Goal: Information Seeking & Learning: Learn about a topic

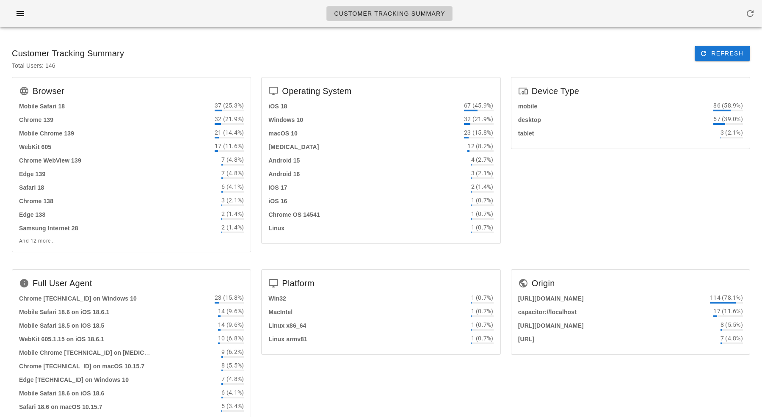
click at [190, 14] on div "Customer Tracking Summary" at bounding box center [381, 13] width 762 height 27
click at [294, 66] on div "Total Users: 146" at bounding box center [381, 69] width 752 height 16
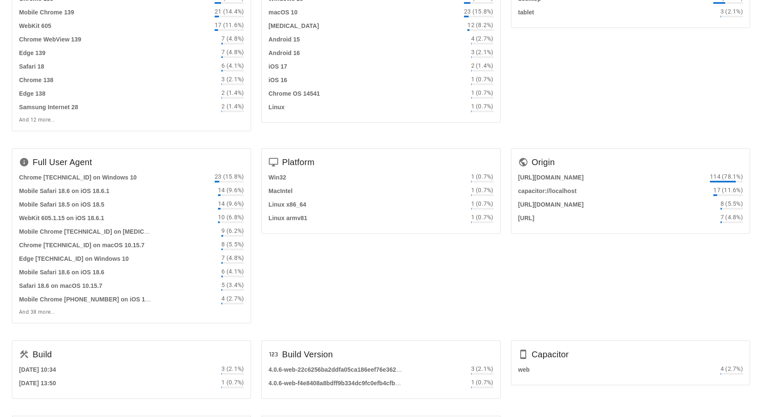
scroll to position [209, 0]
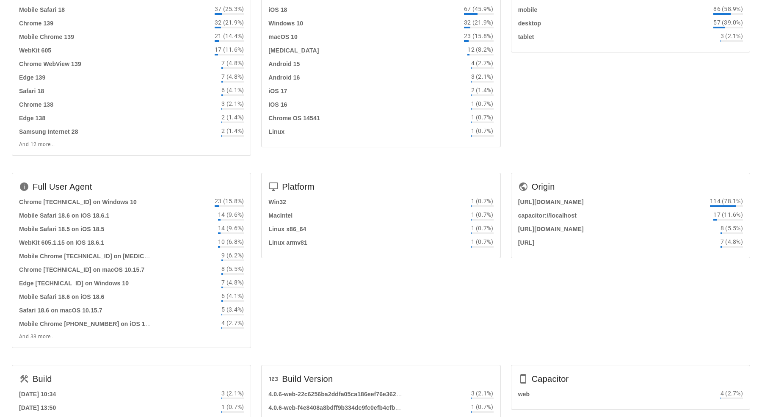
scroll to position [0, 0]
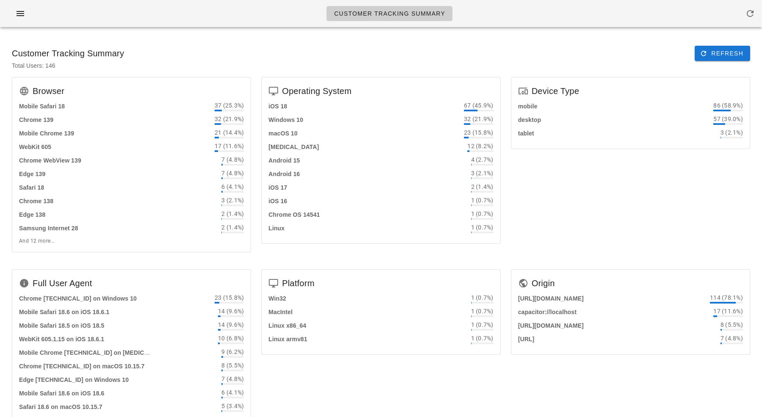
click at [168, 54] on div "Customer Tracking Summary Refresh" at bounding box center [381, 53] width 752 height 29
drag, startPoint x: 37, startPoint y: 101, endPoint x: 68, endPoint y: 258, distance: 160.0
click at [68, 258] on div "Browser Mobile Safari 18 37 (25.3%) Chrome 139 32 (21.9%) Mobile Chrome 139 21 …" at bounding box center [131, 168] width 249 height 192
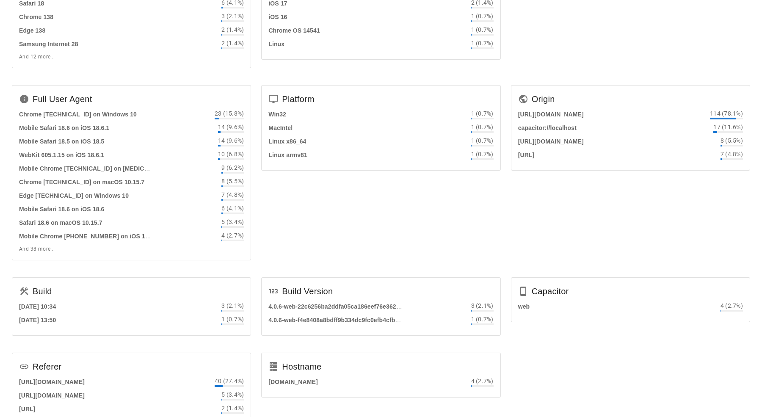
scroll to position [209, 0]
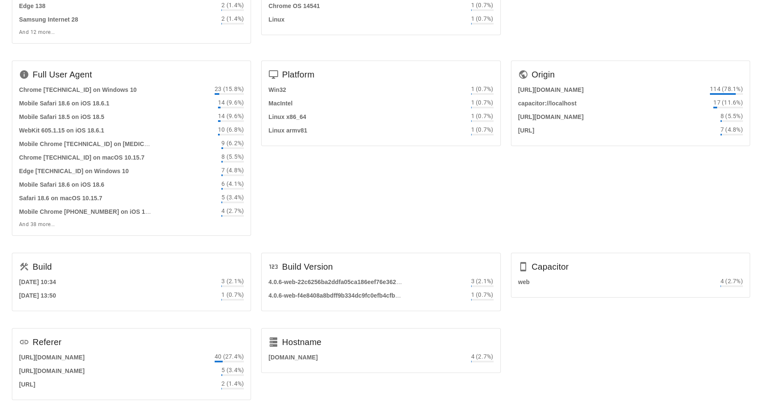
click at [312, 262] on div "Build Version" at bounding box center [381, 265] width 238 height 24
click at [374, 228] on div "Platform Win32 1 (0.7%) MacIntel 1 (0.7%) Linux x86_64 1 (0.7%) Linux armv81 1 …" at bounding box center [380, 151] width 249 height 192
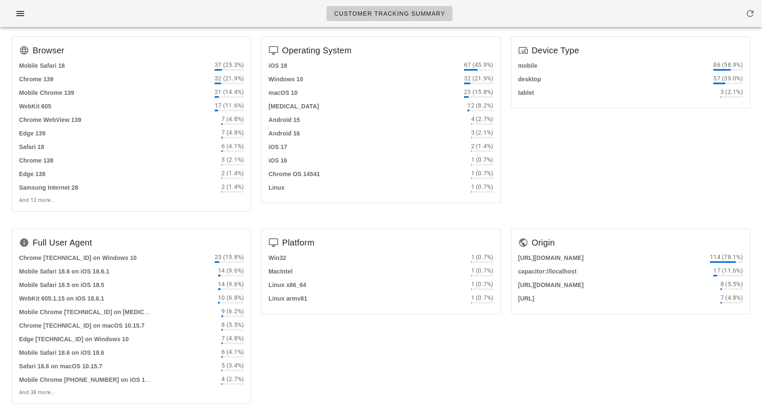
scroll to position [28, 0]
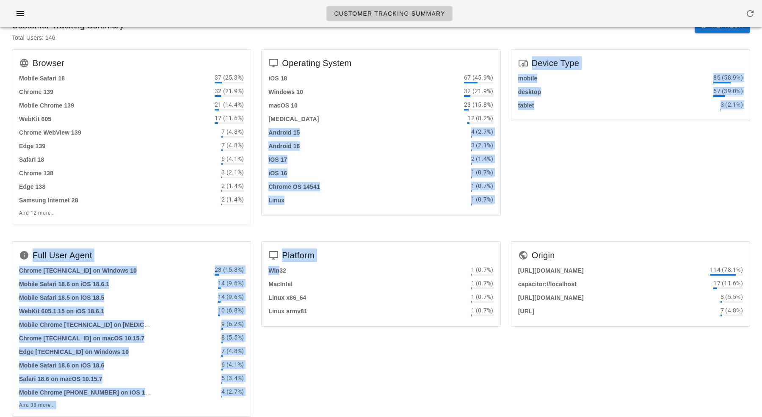
drag, startPoint x: 279, startPoint y: 271, endPoint x: 260, endPoint y: 129, distance: 142.6
click at [260, 129] on div "Browser Mobile Safari 18 37 (25.3%) Chrome 139 32 (21.9%) Mobile Chrome 139 21 …" at bounding box center [381, 318] width 748 height 548
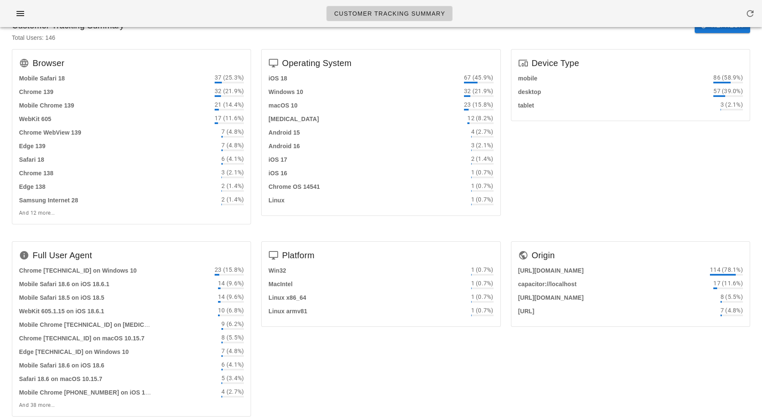
click at [267, 105] on div "iOS 18 67 (45.9%) Windows 10 32 (21.9%) macOS 10 23 (15.8%) Android 10 12 (8.2%…" at bounding box center [381, 144] width 238 height 142
drag, startPoint x: 268, startPoint y: 83, endPoint x: 310, endPoint y: 282, distance: 203.7
click at [310, 283] on div "Browser Mobile Safari 18 37 (25.3%) Chrome 139 32 (21.9%) Mobile Chrome 139 21 …" at bounding box center [381, 318] width 748 height 548
click at [289, 197] on div "Linux 1 (0.7%)" at bounding box center [380, 200] width 225 height 10
click at [281, 44] on div "Operating System iOS 18 67 (45.9%) Windows 10 32 (21.9%) macOS 10 23 (15.8%) An…" at bounding box center [380, 140] width 249 height 192
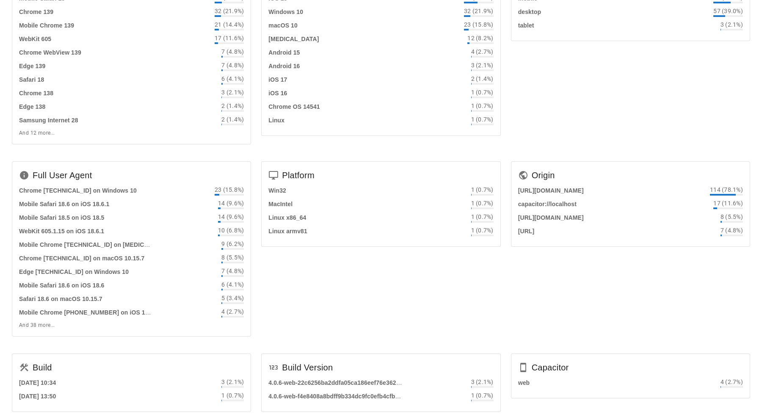
scroll to position [108, 0]
click at [552, 190] on strong "https://app.fedfedfed.com" at bounding box center [551, 190] width 66 height 7
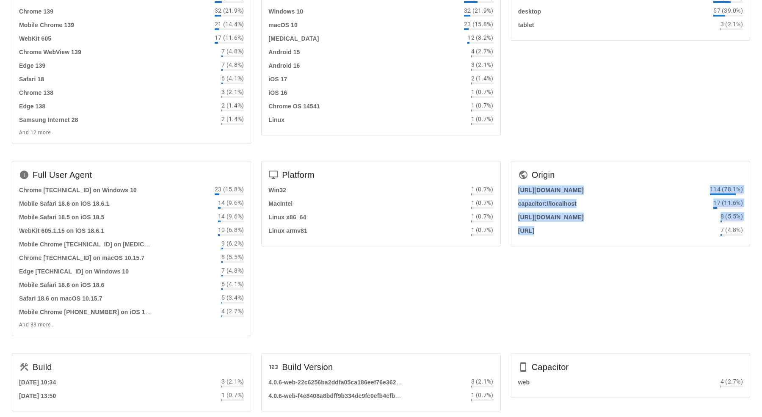
drag, startPoint x: 552, startPoint y: 190, endPoint x: 559, endPoint y: 240, distance: 50.4
click at [559, 240] on div "https://app.fedfedfed.com 114 (78.1%) capacitor://localhost 17 (11.6%) https://…" at bounding box center [630, 215] width 238 height 61
click at [534, 231] on strong "https://localhost" at bounding box center [526, 230] width 17 height 7
drag, startPoint x: 559, startPoint y: 231, endPoint x: 551, endPoint y: 189, distance: 43.1
click at [551, 189] on div "https://app.fedfedfed.com 114 (78.1%) capacitor://localhost 17 (11.6%) https://…" at bounding box center [630, 210] width 225 height 51
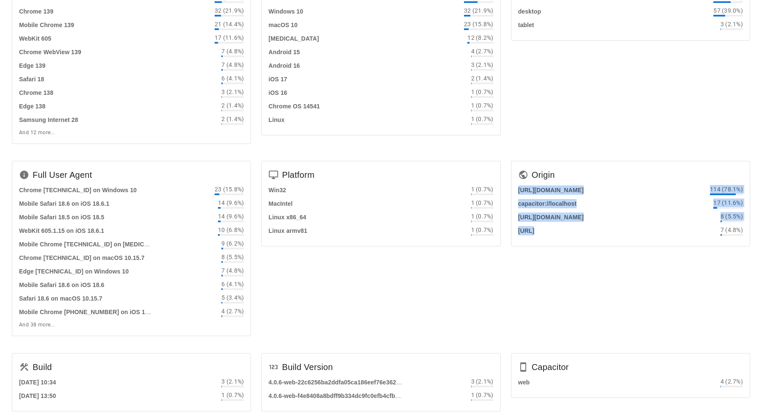
click at [551, 189] on strong "https://app.fedfedfed.com" at bounding box center [551, 190] width 66 height 7
drag, startPoint x: 551, startPoint y: 189, endPoint x: 552, endPoint y: 230, distance: 41.5
click at [552, 230] on div "https://app.fedfedfed.com 114 (78.1%) capacitor://localhost 17 (11.6%) https://…" at bounding box center [630, 210] width 225 height 51
click at [534, 230] on strong "https://localhost" at bounding box center [526, 230] width 17 height 7
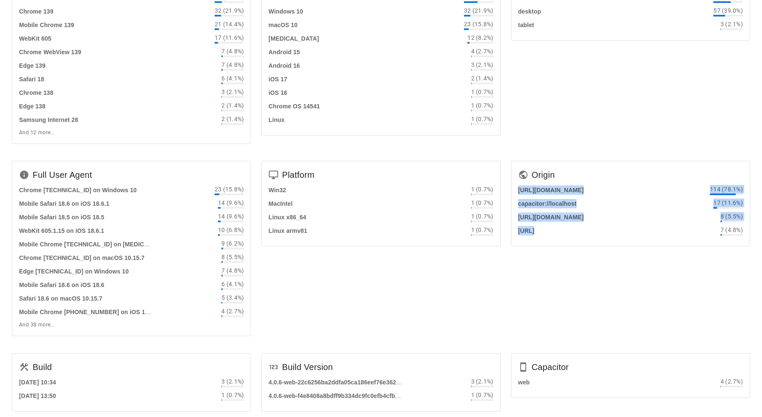
click at [534, 230] on strong "https://localhost" at bounding box center [526, 230] width 17 height 7
drag, startPoint x: 552, startPoint y: 230, endPoint x: 544, endPoint y: 183, distance: 47.7
click at [544, 183] on div "Origin https://app.fedfedfed.com 114 (78.1%) capacitor://localhost 17 (11.6%) h…" at bounding box center [630, 203] width 239 height 85
click at [546, 194] on div "https://app.fedfedfed.com 114 (78.1%)" at bounding box center [630, 190] width 225 height 10
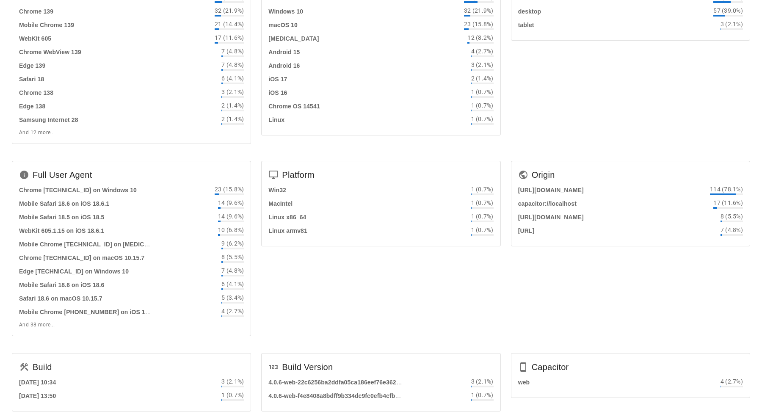
click at [573, 143] on div "Device Type mobile 86 (58.9%) desktop 57 (39.0%) tablet 3 (2.1%)" at bounding box center [630, 60] width 249 height 192
click at [572, 80] on div "Device Type mobile 86 (58.9%) desktop 57 (39.0%) tablet 3 (2.1%)" at bounding box center [630, 60] width 249 height 192
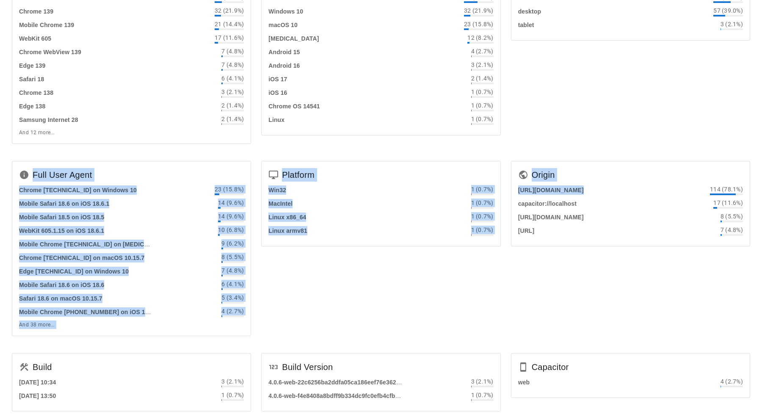
drag, startPoint x: 640, startPoint y: 114, endPoint x: 685, endPoint y: 275, distance: 167.9
click at [685, 275] on div "Browser Mobile Safari 18 37 (25.3%) Chrome 139 32 (21.9%) Mobile Chrome 139 21 …" at bounding box center [381, 238] width 748 height 548
click at [685, 275] on div "Origin https://app.fedfedfed.com 114 (78.1%) capacitor://localhost 17 (11.6%) h…" at bounding box center [630, 252] width 249 height 192
drag, startPoint x: 685, startPoint y: 275, endPoint x: 674, endPoint y: 137, distance: 139.2
click at [674, 137] on div "Browser Mobile Safari 18 37 (25.3%) Chrome 139 32 (21.9%) Mobile Chrome 139 21 …" at bounding box center [381, 238] width 748 height 548
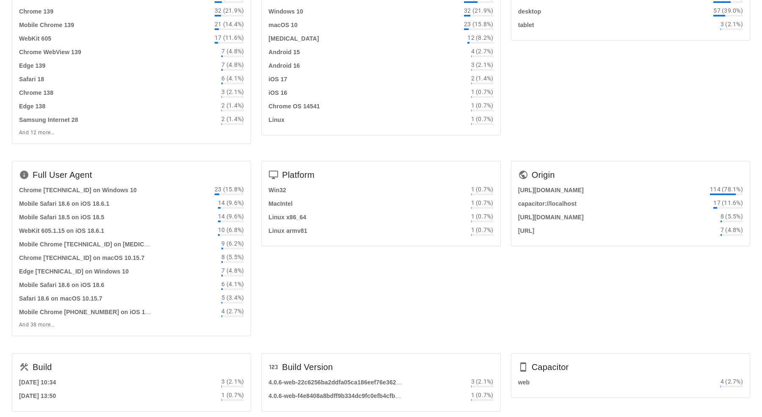
click at [674, 137] on div "Device Type mobile 86 (58.9%) desktop 57 (39.0%) tablet 3 (2.1%)" at bounding box center [630, 60] width 249 height 192
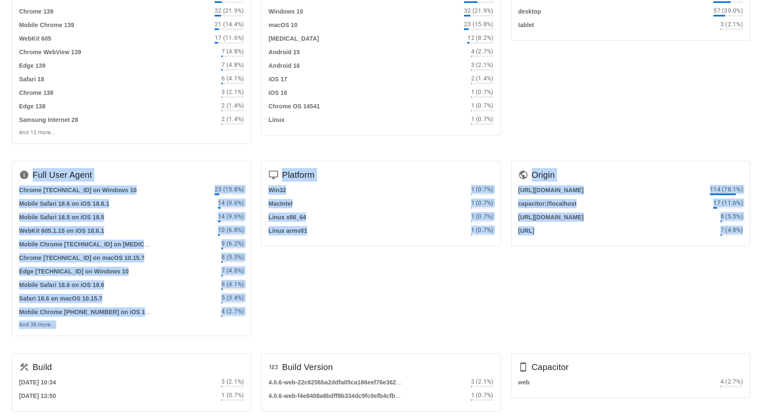
drag, startPoint x: 674, startPoint y: 137, endPoint x: 680, endPoint y: 308, distance: 171.1
click at [680, 306] on div "Browser Mobile Safari 18 37 (25.3%) Chrome 139 32 (21.9%) Mobile Chrome 139 21 …" at bounding box center [381, 238] width 748 height 548
click at [680, 308] on div "Origin https://app.fedfedfed.com 114 (78.1%) capacitor://localhost 17 (11.6%) h…" at bounding box center [630, 252] width 249 height 192
drag, startPoint x: 247, startPoint y: 154, endPoint x: 446, endPoint y: 368, distance: 292.5
click at [445, 366] on div "Browser Mobile Safari 18 37 (25.3%) Chrome 139 32 (21.9%) Mobile Chrome 139 21 …" at bounding box center [381, 238] width 748 height 548
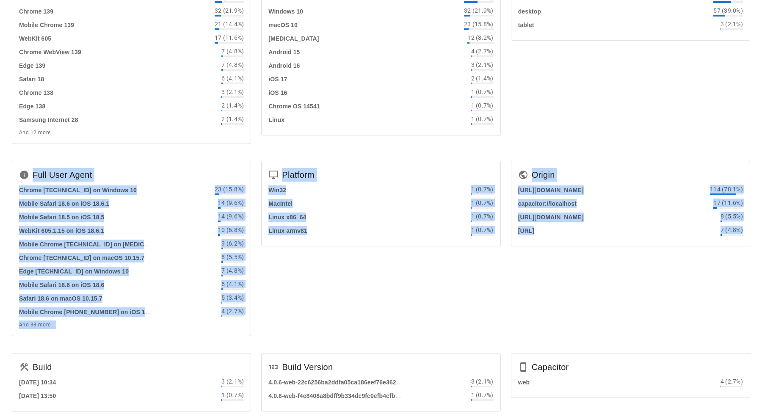
click at [569, 312] on div "Origin https://app.fedfedfed.com 114 (78.1%) capacitor://localhost 17 (11.6%) h…" at bounding box center [630, 252] width 249 height 192
drag, startPoint x: 569, startPoint y: 312, endPoint x: 550, endPoint y: 29, distance: 283.8
click at [550, 29] on div "Browser Mobile Safari 18 37 (25.3%) Chrome 139 32 (21.9%) Mobile Chrome 139 21 …" at bounding box center [381, 238] width 748 height 548
click at [576, 136] on div "Device Type mobile 86 (58.9%) desktop 57 (39.0%) tablet 3 (2.1%)" at bounding box center [630, 60] width 249 height 192
drag, startPoint x: 576, startPoint y: 136, endPoint x: 599, endPoint y: 233, distance: 100.0
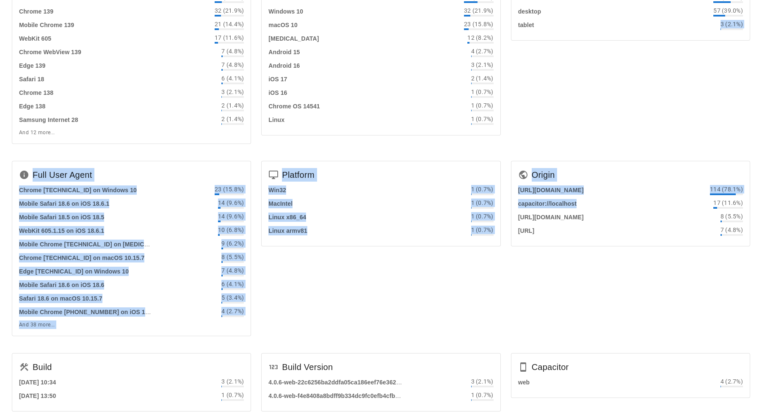
click at [598, 231] on div "Browser Mobile Safari 18 37 (25.3%) Chrome 139 32 (21.9%) Mobile Chrome 139 21 …" at bounding box center [381, 238] width 748 height 548
click at [603, 293] on div "Origin https://app.fedfedfed.com 114 (78.1%) capacitor://localhost 17 (11.6%) h…" at bounding box center [630, 252] width 249 height 192
drag, startPoint x: 603, startPoint y: 293, endPoint x: 603, endPoint y: 88, distance: 205.7
click at [603, 89] on div "Browser Mobile Safari 18 37 (25.3%) Chrome 139 32 (21.9%) Mobile Chrome 139 21 …" at bounding box center [381, 238] width 748 height 548
click at [603, 88] on div "Device Type mobile 86 (58.9%) desktop 57 (39.0%) tablet 3 (2.1%)" at bounding box center [630, 60] width 249 height 192
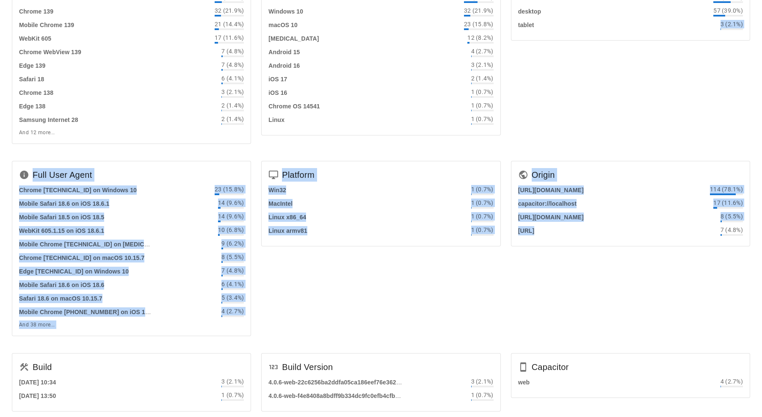
drag, startPoint x: 603, startPoint y: 88, endPoint x: 603, endPoint y: 273, distance: 184.9
click at [603, 266] on div "Browser Mobile Safari 18 37 (25.3%) Chrome 139 32 (21.9%) Mobile Chrome 139 21 …" at bounding box center [381, 238] width 748 height 548
click at [603, 273] on div "Origin https://app.fedfedfed.com 114 (78.1%) capacitor://localhost 17 (11.6%) h…" at bounding box center [630, 252] width 249 height 192
drag, startPoint x: 620, startPoint y: 251, endPoint x: 557, endPoint y: 48, distance: 212.5
click at [559, 55] on div "Browser Mobile Safari 18 37 (25.3%) Chrome 139 32 (21.9%) Mobile Chrome 139 21 …" at bounding box center [381, 238] width 748 height 548
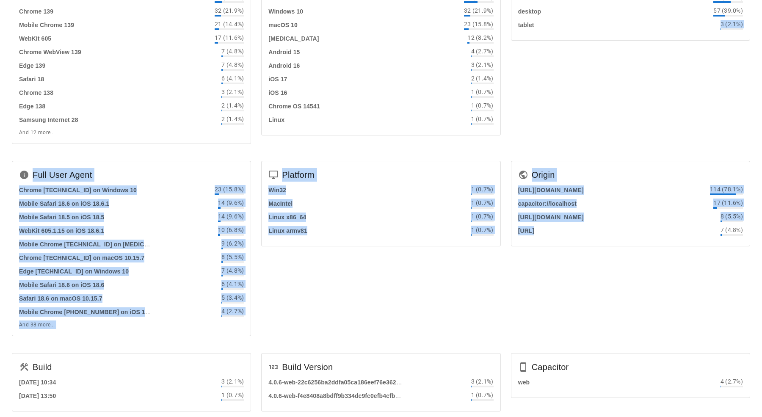
click at [535, 124] on div "Device Type mobile 86 (58.9%) desktop 57 (39.0%) tablet 3 (2.1%)" at bounding box center [630, 60] width 249 height 192
drag, startPoint x: 535, startPoint y: 124, endPoint x: 564, endPoint y: 251, distance: 129.3
click at [564, 249] on div "Browser Mobile Safari 18 37 (25.3%) Chrome 139 32 (21.9%) Mobile Chrome 139 21 …" at bounding box center [381, 238] width 748 height 548
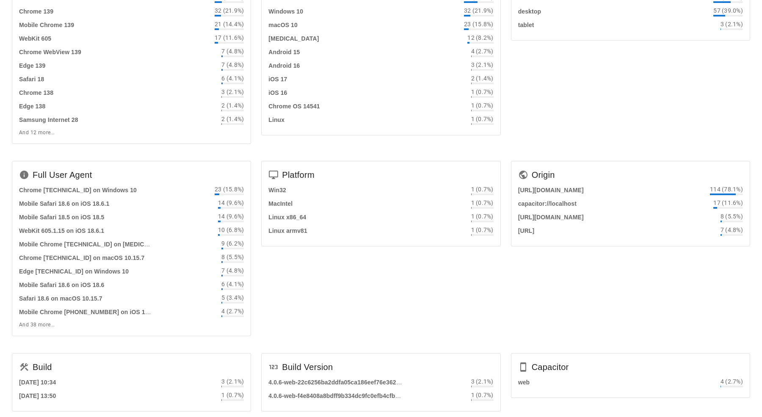
click at [566, 288] on div "Origin https://app.fedfedfed.com 114 (78.1%) capacitor://localhost 17 (11.6%) h…" at bounding box center [630, 252] width 249 height 192
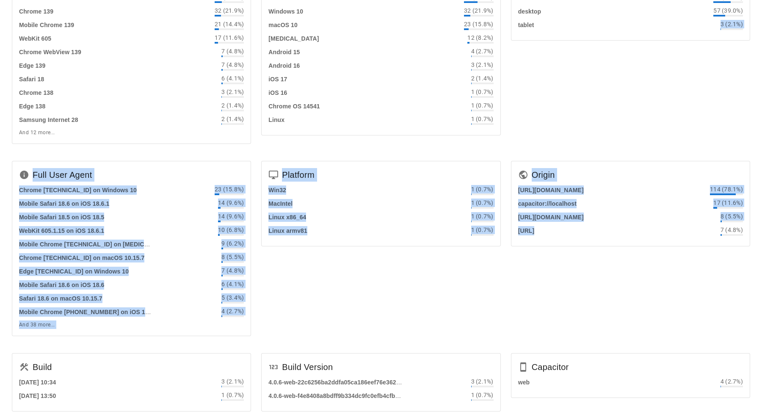
drag, startPoint x: 566, startPoint y: 288, endPoint x: 566, endPoint y: 92, distance: 195.9
click at [566, 92] on div "Browser Mobile Safari 18 37 (25.3%) Chrome 139 32 (21.9%) Mobile Chrome 139 21 …" at bounding box center [381, 238] width 748 height 548
click at [566, 92] on div "Device Type mobile 86 (58.9%) desktop 57 (39.0%) tablet 3 (2.1%)" at bounding box center [630, 60] width 249 height 192
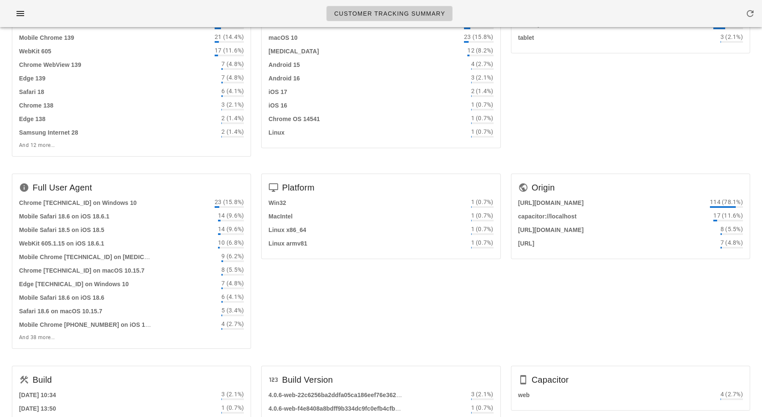
scroll to position [0, 0]
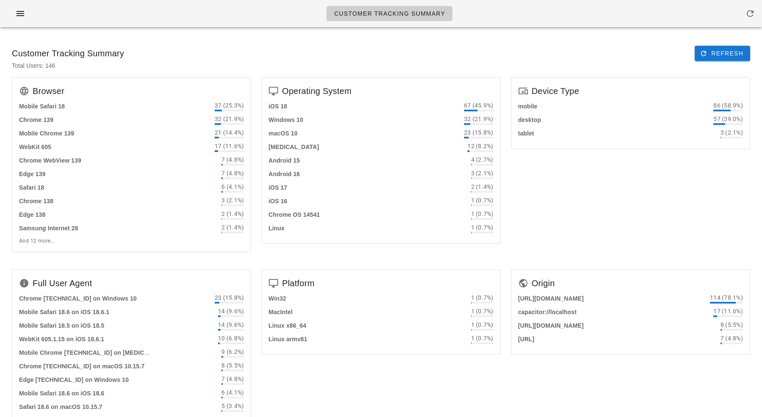
drag, startPoint x: 540, startPoint y: 51, endPoint x: 567, endPoint y: 244, distance: 194.5
click at [567, 243] on div "Customer Tracking Summary Refresh Total Users: 146 Browser Mobile Safari 18 37 …" at bounding box center [381, 330] width 752 height 583
click at [567, 244] on div "Device Type mobile 86 (58.9%) desktop 57 (39.0%) tablet 3 (2.1%)" at bounding box center [630, 168] width 249 height 192
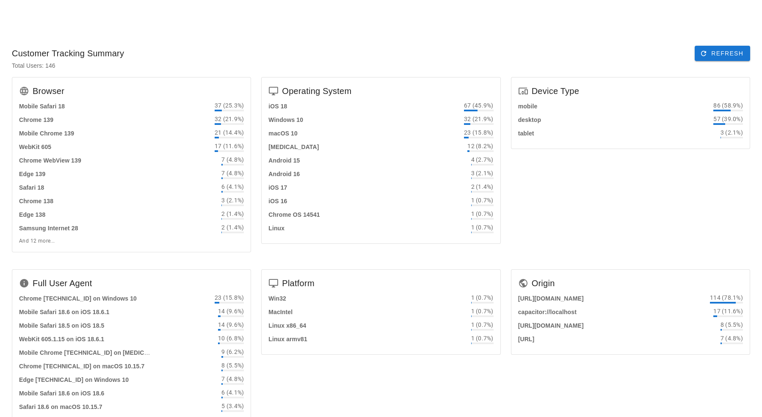
scroll to position [209, 0]
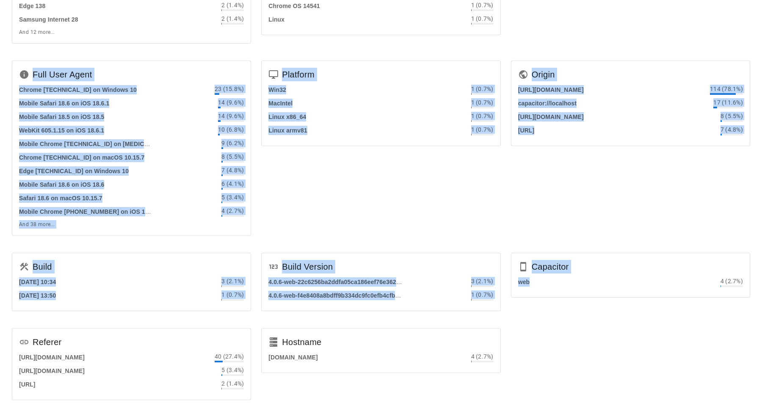
drag, startPoint x: 496, startPoint y: 53, endPoint x: 585, endPoint y: 316, distance: 277.0
click at [585, 316] on div "Browser Mobile Safari 18 37 (25.3%) Chrome 139 32 (21.9%) Mobile Chrome 139 21 …" at bounding box center [381, 137] width 748 height 548
click at [578, 160] on div "Origin https://app.fedfedfed.com 114 (78.1%) capacitor://localhost 17 (11.6%) h…" at bounding box center [630, 151] width 249 height 192
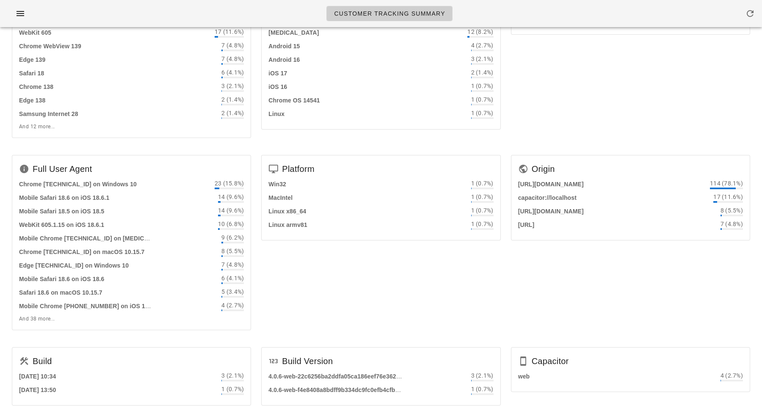
scroll to position [106, 0]
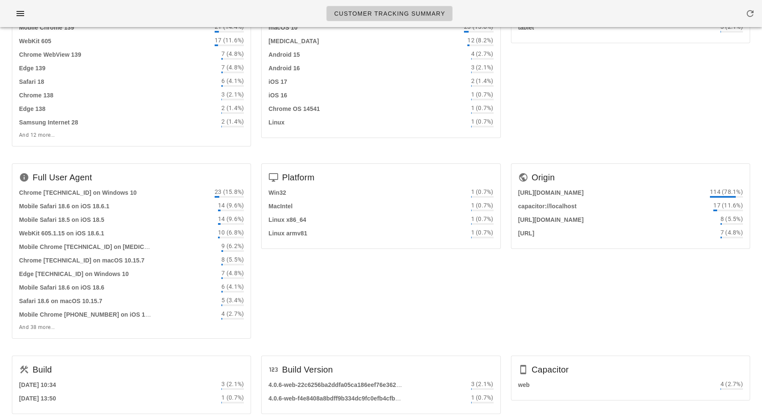
click at [566, 138] on div "Device Type mobile 86 (58.9%) desktop 57 (39.0%) tablet 3 (2.1%)" at bounding box center [630, 62] width 249 height 192
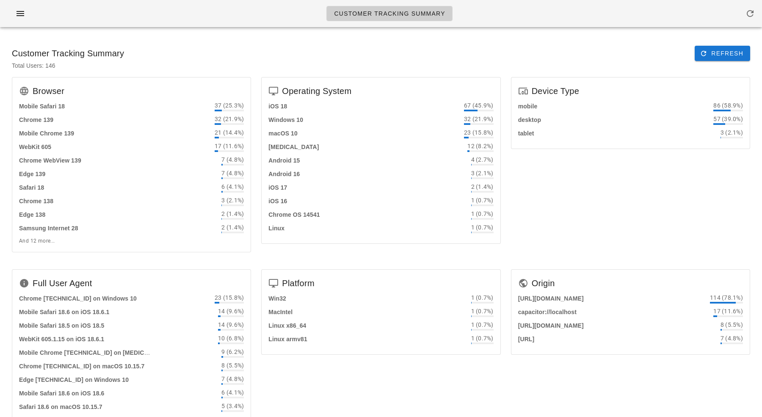
click at [301, 63] on div "Total Users: 146" at bounding box center [381, 69] width 752 height 16
click at [257, 172] on div "Operating System iOS 18 67 (45.9%) Windows 10 32 (21.9%) macOS 10 23 (15.8%) An…" at bounding box center [380, 168] width 249 height 192
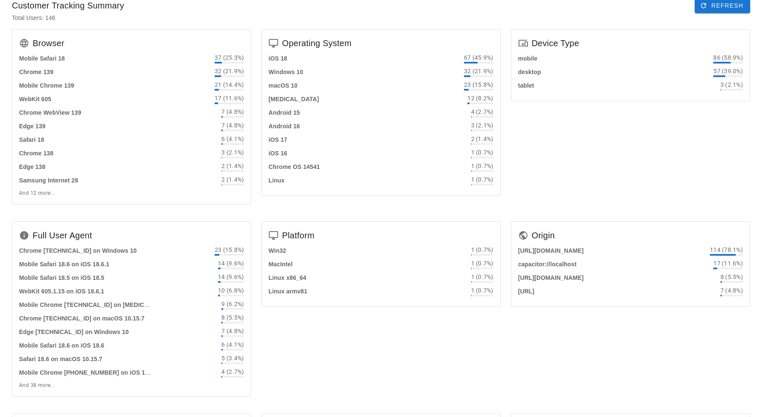
scroll to position [52, 0]
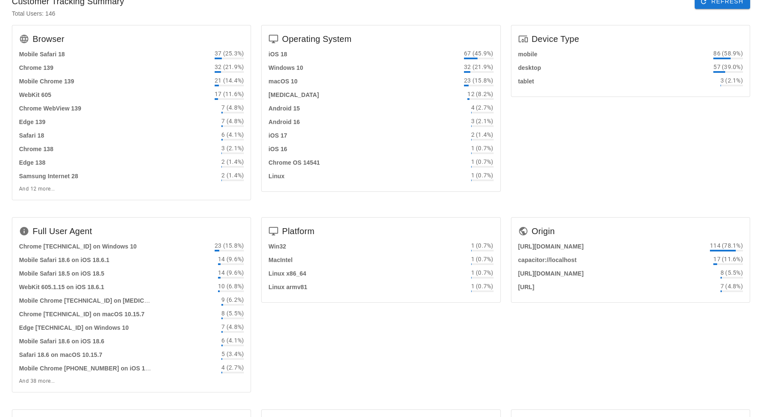
click at [256, 208] on div "Operating System iOS 18 67 (45.9%) Windows 10 32 (21.9%) macOS 10 23 (15.8%) An…" at bounding box center [380, 116] width 249 height 192
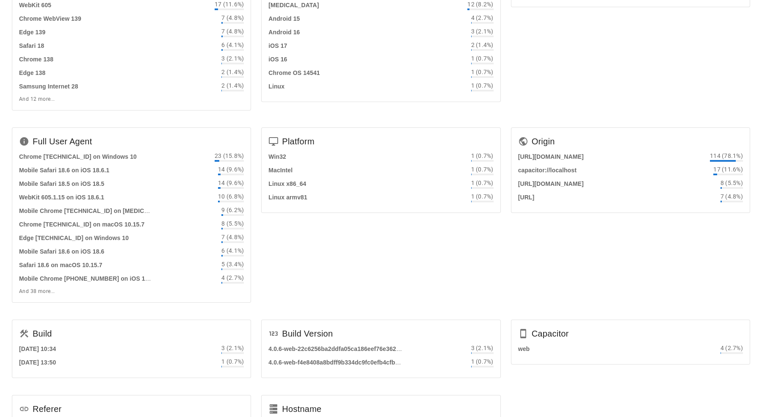
scroll to position [209, 0]
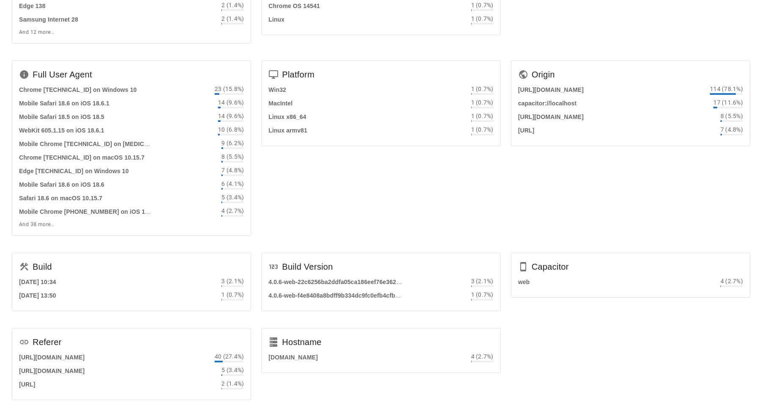
drag, startPoint x: 259, startPoint y: 211, endPoint x: 370, endPoint y: 350, distance: 178.2
click at [370, 350] on div "Browser Mobile Safari 18 37 (25.3%) Chrome 139 32 (21.9%) Mobile Chrome 139 21 …" at bounding box center [381, 137] width 748 height 548
click at [370, 376] on div "Hostname personalized.fedfedfed.com 4 (2.7%)" at bounding box center [380, 367] width 249 height 89
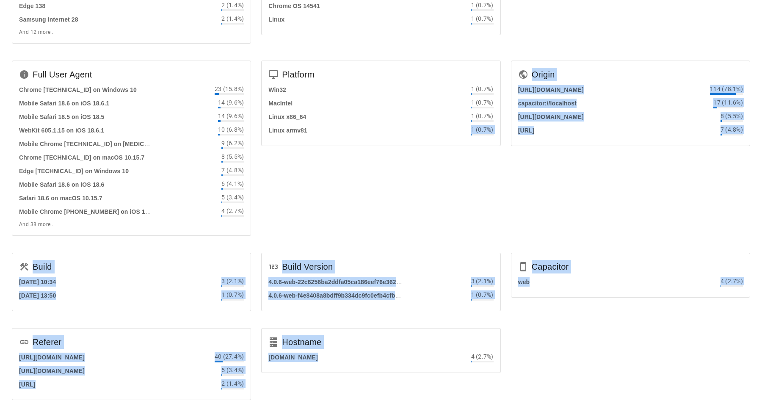
drag, startPoint x: 370, startPoint y: 376, endPoint x: 361, endPoint y: 173, distance: 203.3
click at [361, 173] on div "Browser Mobile Safari 18 37 (25.3%) Chrome 139 32 (21.9%) Mobile Chrome 139 21 …" at bounding box center [381, 137] width 748 height 548
click at [361, 173] on div "Platform Win32 1 (0.7%) MacIntel 1 (0.7%) Linux x86_64 1 (0.7%) Linux armv81 1 …" at bounding box center [380, 151] width 249 height 192
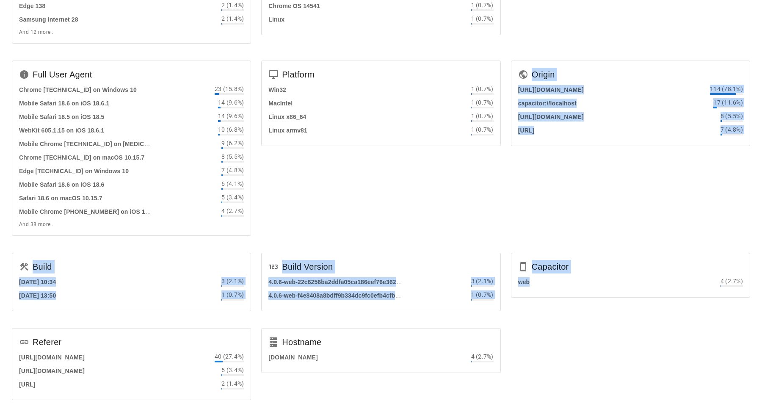
drag, startPoint x: 542, startPoint y: 343, endPoint x: 451, endPoint y: 165, distance: 200.2
click at [451, 165] on div "Browser Mobile Safari 18 37 (25.3%) Chrome 139 32 (21.9%) Mobile Chrome 139 21 …" at bounding box center [381, 137] width 748 height 548
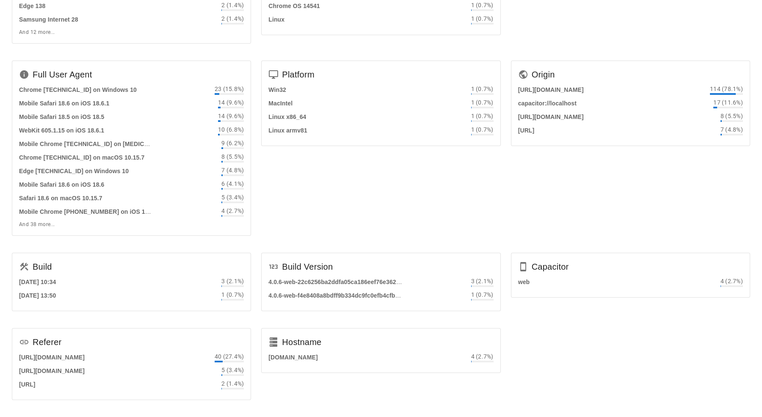
click at [451, 165] on div "Platform Win32 1 (0.7%) MacIntel 1 (0.7%) Linux x86_64 1 (0.7%) Linux armv81 1 …" at bounding box center [380, 151] width 249 height 192
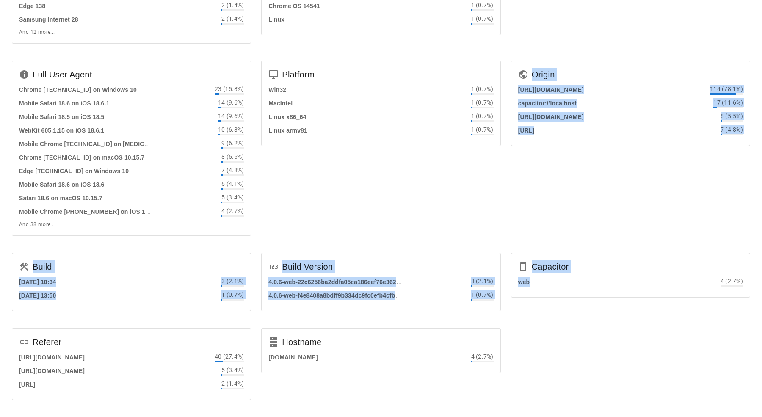
drag, startPoint x: 451, startPoint y: 165, endPoint x: 594, endPoint y: 405, distance: 279.7
click at [592, 403] on div "Browser Mobile Safari 18 37 (25.3%) Chrome 139 32 (21.9%) Mobile Chrome 139 21 …" at bounding box center [381, 137] width 748 height 548
click at [566, 342] on div "Browser Mobile Safari 18 37 (25.3%) Chrome 139 32 (21.9%) Mobile Chrome 139 21 …" at bounding box center [381, 137] width 748 height 548
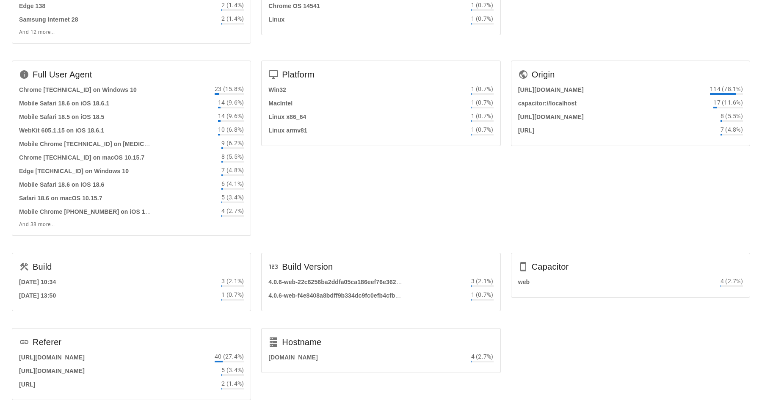
drag, startPoint x: 508, startPoint y: 217, endPoint x: 600, endPoint y: 377, distance: 184.1
click at [600, 377] on div "Browser Mobile Safari 18 37 (25.3%) Chrome 139 32 (21.9%) Mobile Chrome 139 21 …" at bounding box center [381, 137] width 748 height 548
click at [530, 197] on div "Origin https://app.fedfedfed.com 114 (78.1%) capacitor://localhost 17 (11.6%) h…" at bounding box center [630, 151] width 249 height 192
drag, startPoint x: 530, startPoint y: 197, endPoint x: 675, endPoint y: 359, distance: 217.3
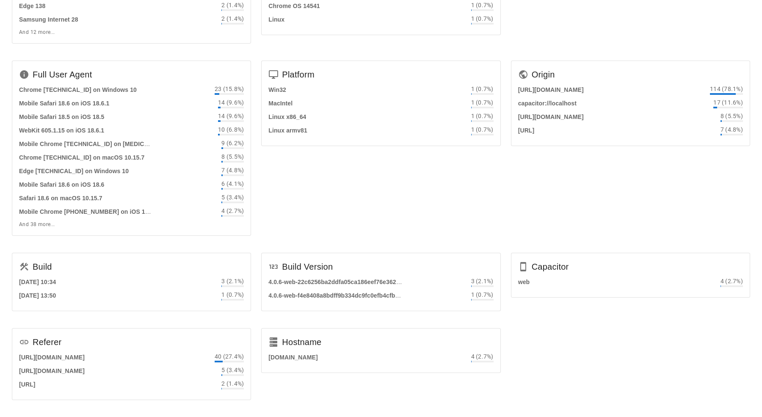
click at [669, 359] on div "Browser Mobile Safari 18 37 (25.3%) Chrome 139 32 (21.9%) Mobile Chrome 139 21 …" at bounding box center [381, 137] width 748 height 548
click at [675, 359] on div "Browser Mobile Safari 18 37 (25.3%) Chrome 139 32 (21.9%) Mobile Chrome 139 21 …" at bounding box center [381, 137] width 748 height 548
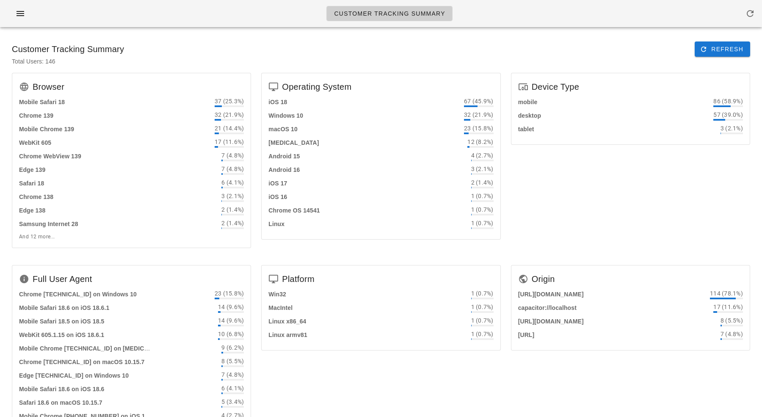
scroll to position [0, 0]
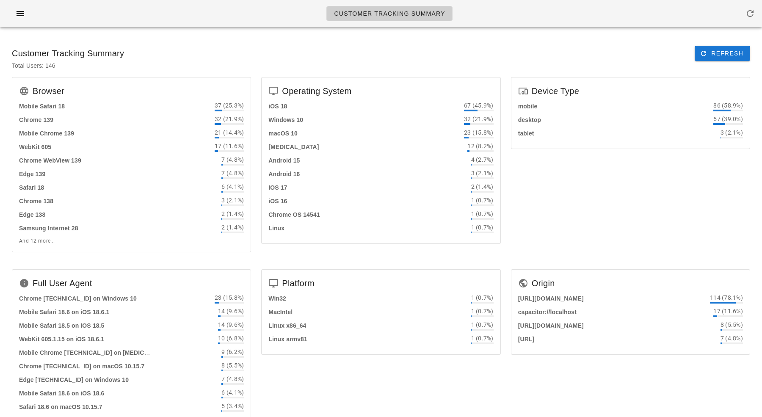
drag, startPoint x: 536, startPoint y: 69, endPoint x: 595, endPoint y: 273, distance: 212.0
click at [595, 273] on div "Customer Tracking Summary Refresh Total Users: 146 Browser Mobile Safari 18 37 …" at bounding box center [381, 330] width 752 height 583
click at [581, 205] on div "Device Type mobile 86 (58.9%) desktop 57 (39.0%) tablet 3 (2.1%)" at bounding box center [630, 168] width 249 height 192
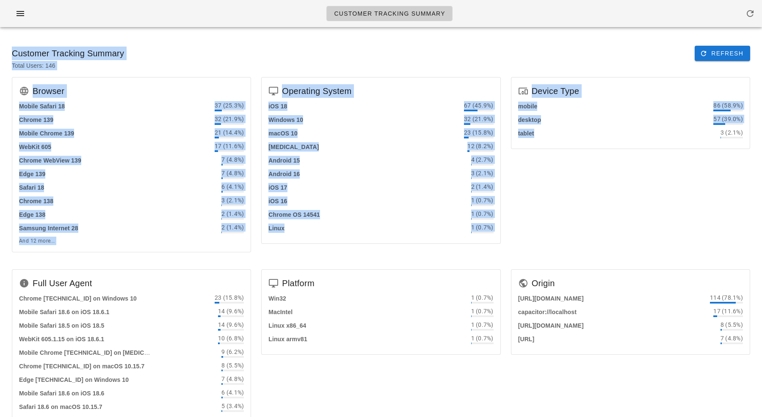
drag, startPoint x: 581, startPoint y: 205, endPoint x: 560, endPoint y: 28, distance: 177.7
click at [560, 28] on div "Customer Tracking Summary Customer Tracking Summary Refresh Total Users: 146 Br…" at bounding box center [381, 313] width 762 height 627
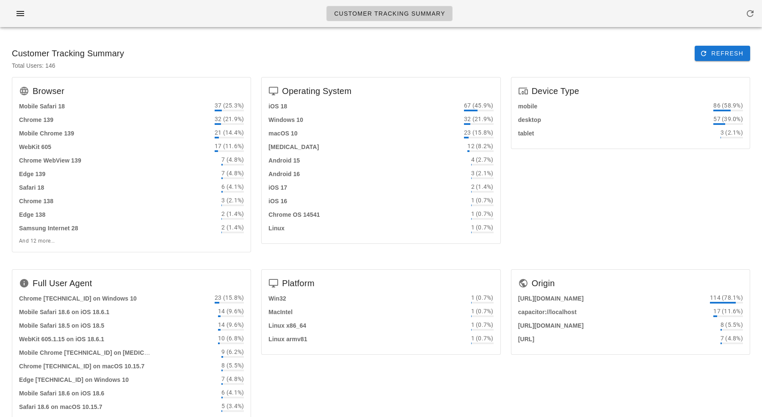
click at [574, 64] on div "Total Users: 146" at bounding box center [381, 69] width 752 height 16
drag, startPoint x: 574, startPoint y: 64, endPoint x: 600, endPoint y: 182, distance: 120.8
click at [600, 182] on div "Customer Tracking Summary Refresh Total Users: 146 Browser Mobile Safari 18 37 …" at bounding box center [381, 330] width 752 height 583
click at [600, 182] on div "Device Type mobile 86 (58.9%) desktop 57 (39.0%) tablet 3 (2.1%)" at bounding box center [630, 168] width 249 height 192
click at [506, 6] on div "Customer Tracking Summary" at bounding box center [381, 13] width 762 height 27
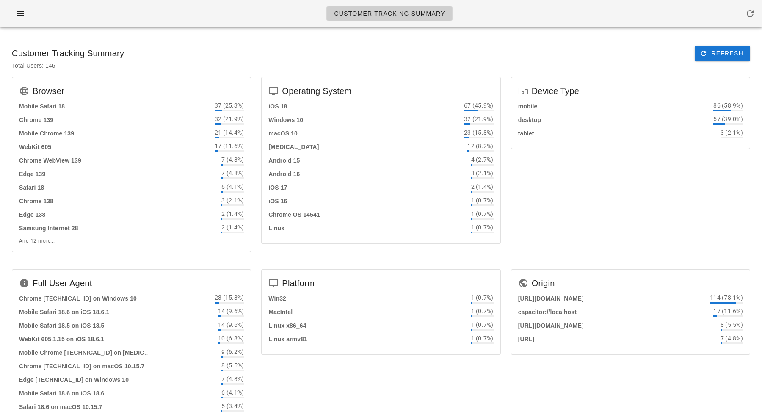
click at [474, 45] on div "Customer Tracking Summary Refresh" at bounding box center [381, 53] width 752 height 29
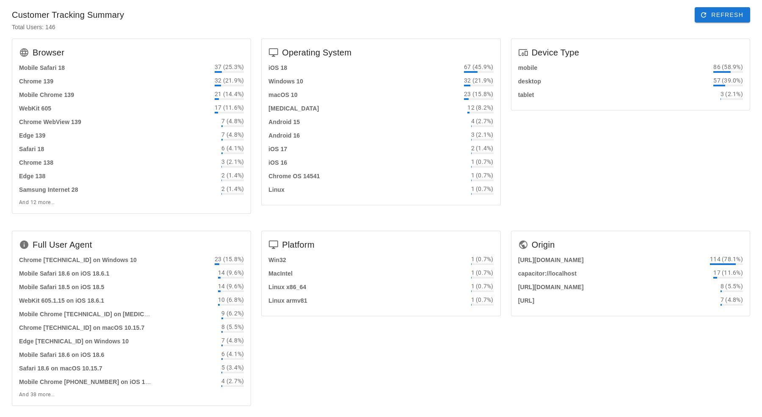
scroll to position [77, 0]
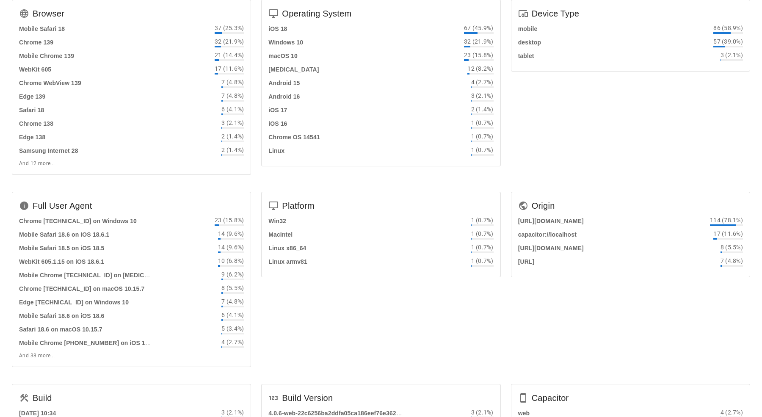
drag, startPoint x: 463, startPoint y: 55, endPoint x: 473, endPoint y: 416, distance: 360.7
click at [473, 416] on div "Customer Tracking Summary Refresh Total Users: 146 Browser Mobile Safari 18 37 …" at bounding box center [381, 252] width 752 height 583
click at [429, 317] on div "Platform Win32 1 (0.7%) MacIntel 1 (0.7%) Linux x86_64 1 (0.7%) Linux armv81 1 …" at bounding box center [380, 283] width 249 height 192
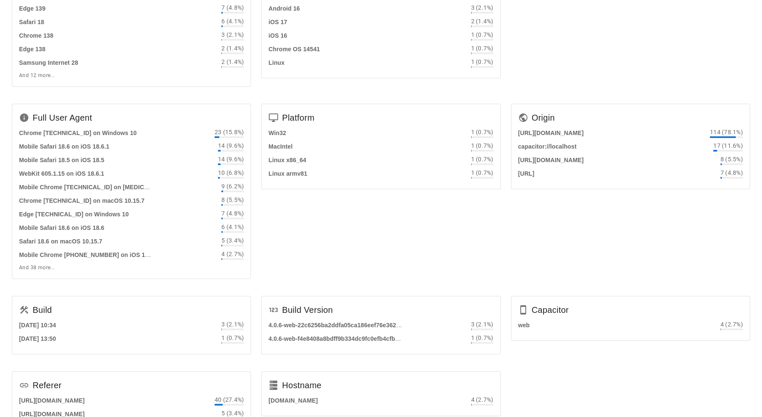
scroll to position [209, 0]
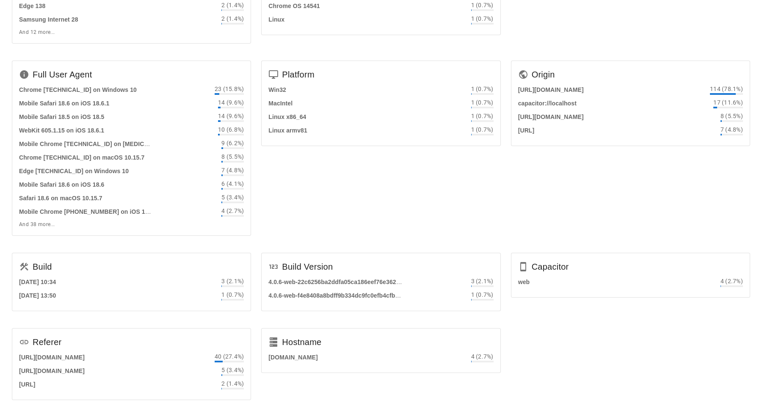
click at [364, 215] on div "Platform Win32 1 (0.7%) MacIntel 1 (0.7%) Linux x86_64 1 (0.7%) Linux armv81 1 …" at bounding box center [380, 151] width 249 height 192
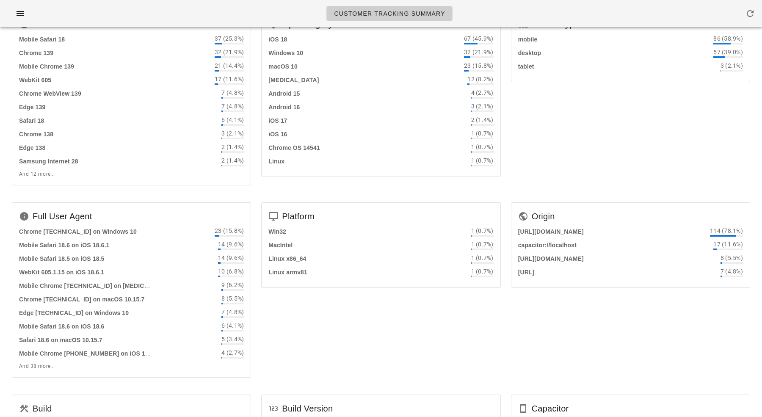
scroll to position [0, 0]
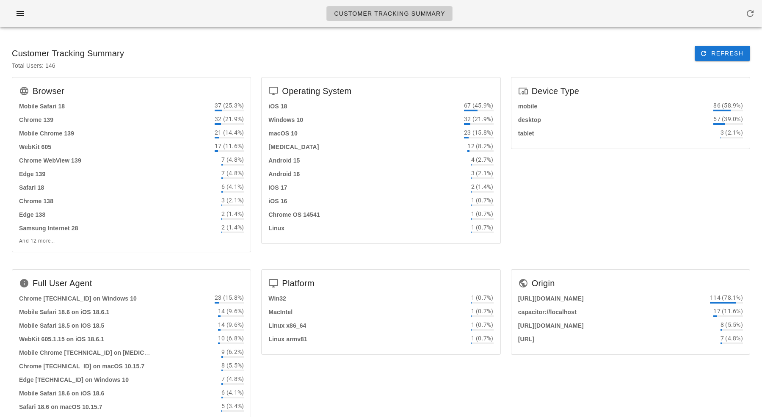
click at [364, 212] on div "Chrome OS 14541 1 (0.7%)" at bounding box center [380, 214] width 225 height 10
click at [411, 251] on div "Operating System iOS 18 67 (45.9%) Windows 10 32 (21.9%) macOS 10 23 (15.8%) An…" at bounding box center [380, 168] width 249 height 192
click at [324, 96] on div "Operating System iOS 18 67 (45.9%) Windows 10 32 (21.9%) macOS 10 23 (15.8%) An…" at bounding box center [380, 160] width 239 height 167
click at [317, 70] on div "Total Users: 146" at bounding box center [381, 69] width 752 height 16
drag, startPoint x: 317, startPoint y: 70, endPoint x: 336, endPoint y: 364, distance: 295.2
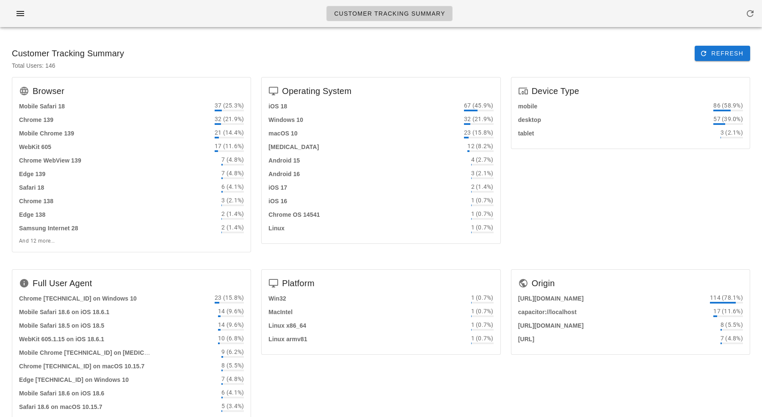
click at [336, 364] on div "Customer Tracking Summary Refresh Total Users: 146 Browser Mobile Safari 18 37 …" at bounding box center [381, 330] width 752 height 583
click at [292, 34] on div "Customer Tracking Summary Refresh Total Users: 146 Browser Mobile Safari 18 37 …" at bounding box center [381, 330] width 762 height 593
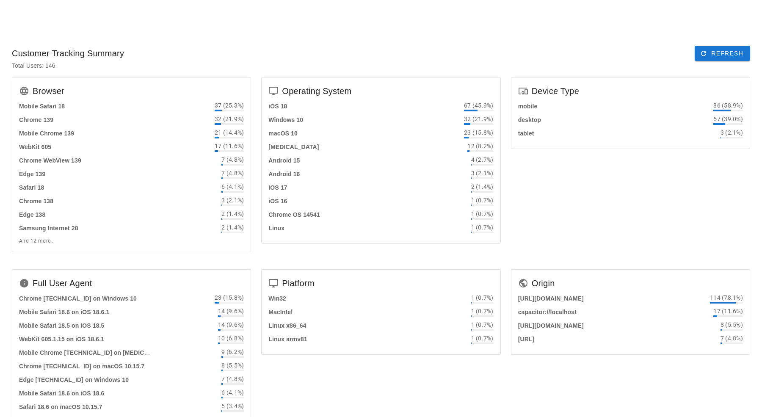
drag, startPoint x: 498, startPoint y: 50, endPoint x: 708, endPoint y: 416, distance: 421.9
click at [708, 416] on div "Customer Tracking Summary Refresh Total Users: 146 Browser Mobile Safari 18 37 …" at bounding box center [381, 330] width 752 height 583
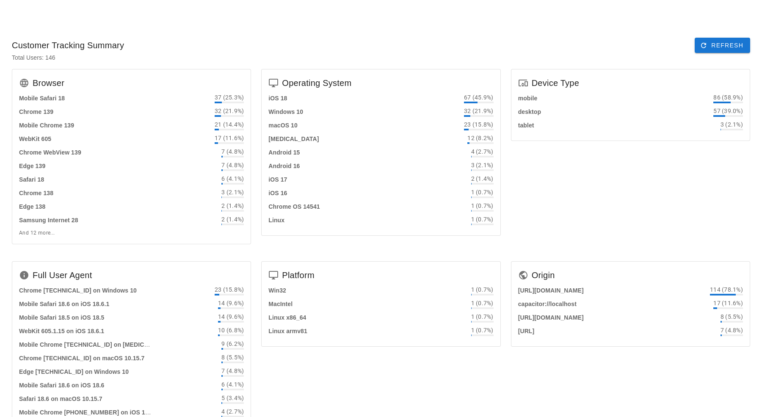
click at [560, 200] on div "Device Type mobile 86 (58.9%) desktop 57 (39.0%) tablet 3 (2.1%)" at bounding box center [630, 160] width 249 height 192
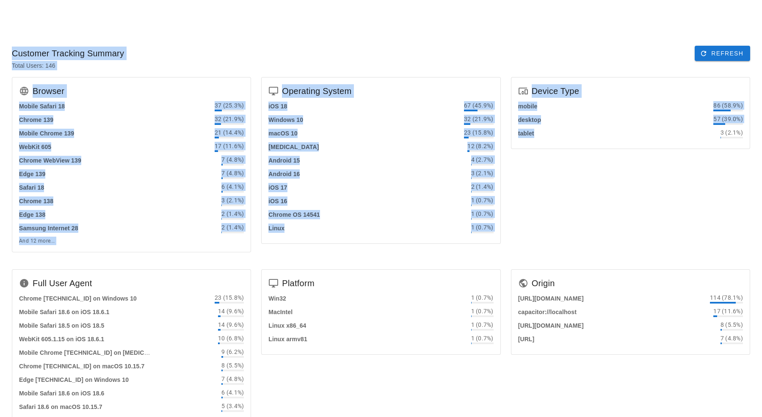
drag, startPoint x: 560, startPoint y: 201, endPoint x: 555, endPoint y: -28, distance: 229.0
click at [555, 0] on html "Customer Tracking Summary Customer Tracking Summary Refresh Total Users: 146 Br…" at bounding box center [381, 313] width 762 height 627
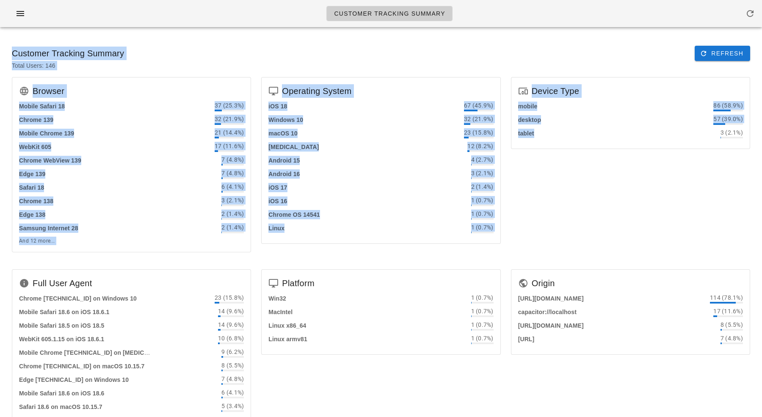
click at [559, 60] on div "Customer Tracking Summary Refresh" at bounding box center [381, 53] width 752 height 29
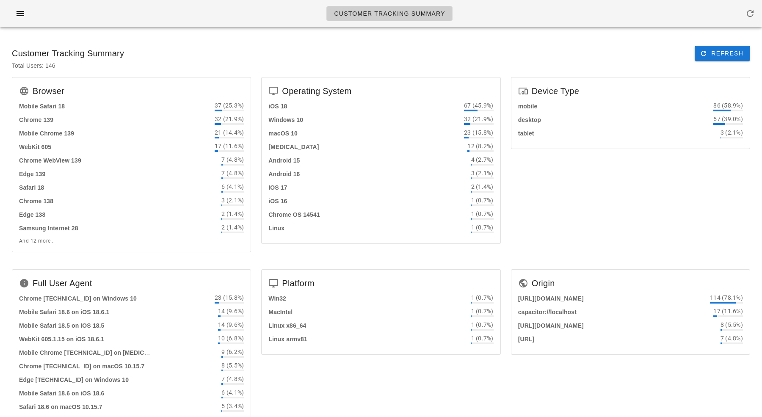
drag, startPoint x: 559, startPoint y: 51, endPoint x: 560, endPoint y: 165, distance: 114.7
click at [560, 165] on div "Customer Tracking Summary Refresh Total Users: 146 Browser Mobile Safari 18 37 …" at bounding box center [381, 330] width 752 height 583
click at [560, 165] on div "Device Type mobile 86 (58.9%) desktop 57 (39.0%) tablet 3 (2.1%)" at bounding box center [630, 168] width 249 height 192
click at [516, 50] on div "Customer Tracking Summary Refresh" at bounding box center [381, 53] width 752 height 29
click at [561, 19] on div "Customer Tracking Summary" at bounding box center [381, 13] width 762 height 27
